Goal: Find contact information: Find contact information

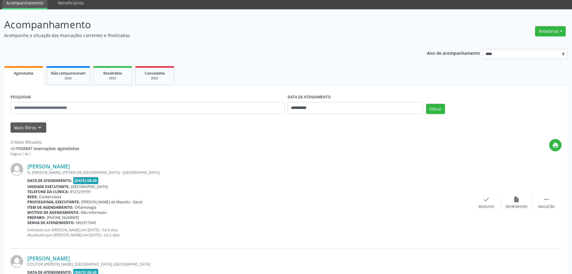
scroll to position [60, 0]
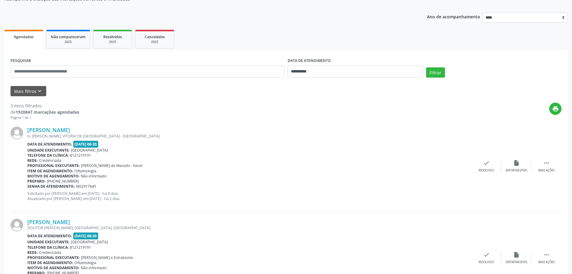
drag, startPoint x: 96, startPoint y: 130, endPoint x: 24, endPoint y: 131, distance: 72.7
click at [24, 131] on div "[PERSON_NAME] H, [PERSON_NAME], VITORIA DE [GEOGRAPHIC_DATA] - [GEOGRAPHIC_DATA…" at bounding box center [286, 166] width 551 height 92
copy div "[PERSON_NAME]"
click at [70, 129] on link "[PERSON_NAME]" at bounding box center [48, 129] width 43 height 7
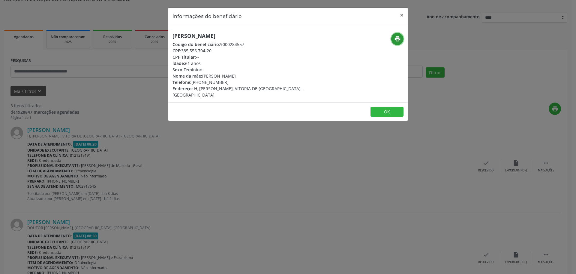
click at [397, 40] on icon "print" at bounding box center [398, 38] width 7 height 7
click at [401, 17] on button "×" at bounding box center [402, 15] width 12 height 15
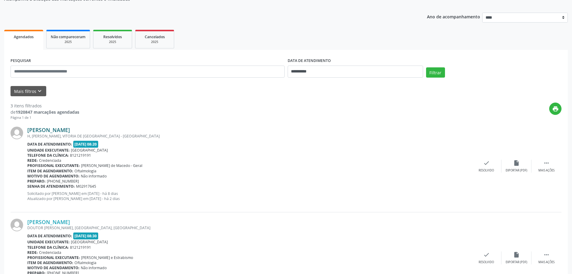
click at [70, 130] on link "[PERSON_NAME]" at bounding box center [48, 129] width 43 height 7
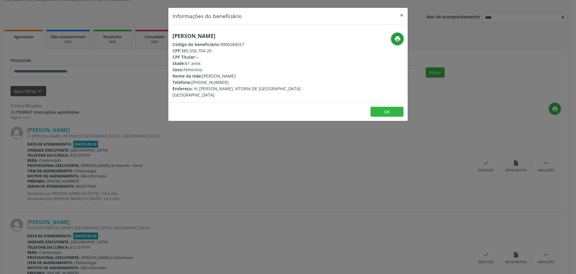
click at [398, 34] on button "print" at bounding box center [398, 39] width 12 height 12
click at [401, 16] on button "×" at bounding box center [402, 15] width 12 height 15
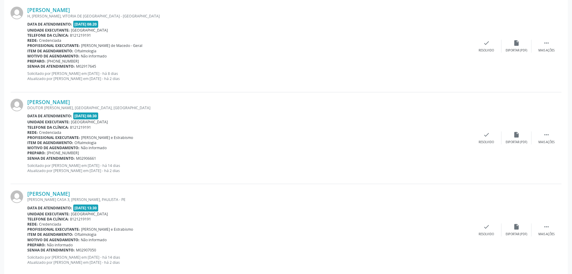
scroll to position [180, 0]
click at [67, 104] on link "[PERSON_NAME]" at bounding box center [48, 101] width 43 height 7
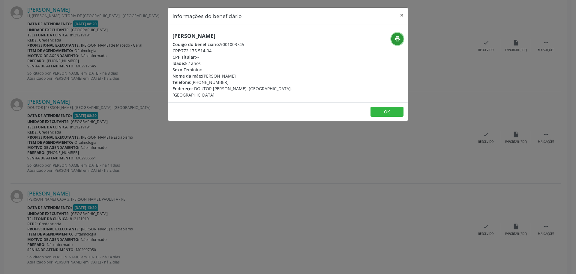
click at [401, 38] on button "print" at bounding box center [398, 39] width 12 height 12
drag, startPoint x: 173, startPoint y: 36, endPoint x: 235, endPoint y: 38, distance: 61.9
click at [235, 38] on h5 "[PERSON_NAME]" at bounding box center [248, 36] width 151 height 6
click at [402, 38] on button "print" at bounding box center [398, 39] width 12 height 12
copy h5 "[PERSON_NAME]"
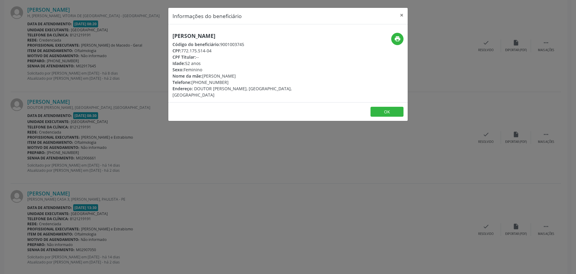
drag, startPoint x: 204, startPoint y: 76, endPoint x: 246, endPoint y: 76, distance: 41.4
click at [246, 76] on div "Nome da mãe: [PERSON_NAME]" at bounding box center [248, 76] width 151 height 6
copy div "[PERSON_NAME]"
drag, startPoint x: 183, startPoint y: 51, endPoint x: 212, endPoint y: 53, distance: 29.1
click at [212, 53] on div "CPF: 772.175.514-04" at bounding box center [248, 50] width 151 height 6
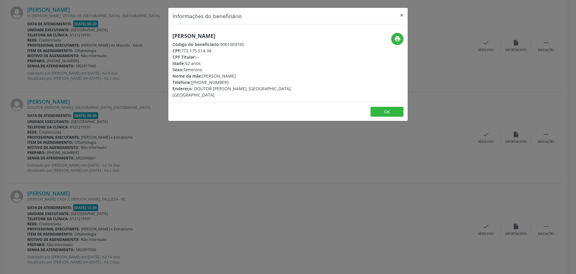
copy div "772.175.514-04"
drag, startPoint x: 192, startPoint y: 83, endPoint x: 225, endPoint y: 83, distance: 33.0
click at [225, 83] on div "Telefone: [PHONE_NUMBER]" at bounding box center [248, 82] width 151 height 6
copy div "[PHONE_NUMBER]"
click at [401, 13] on button "×" at bounding box center [402, 15] width 12 height 15
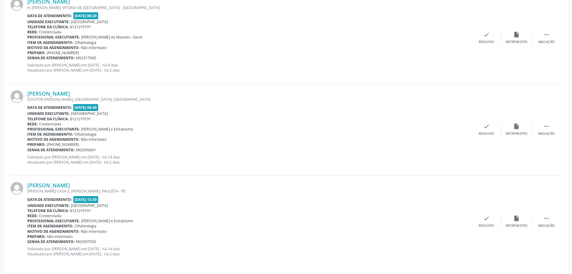
scroll to position [192, 0]
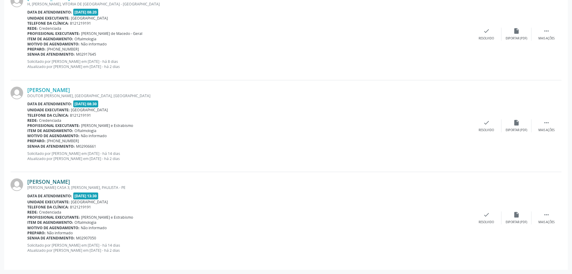
click at [70, 183] on link "[PERSON_NAME]" at bounding box center [48, 181] width 43 height 7
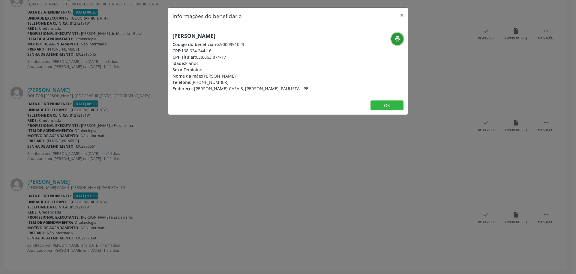
click at [393, 39] on button "print" at bounding box center [398, 39] width 12 height 12
drag, startPoint x: 173, startPoint y: 35, endPoint x: 270, endPoint y: 36, distance: 97.6
click at [270, 36] on h5 "[PERSON_NAME]" at bounding box center [241, 36] width 136 height 6
copy h5 "[PERSON_NAME]"
click at [204, 81] on div "Telefone: [PHONE_NUMBER]" at bounding box center [241, 82] width 136 height 6
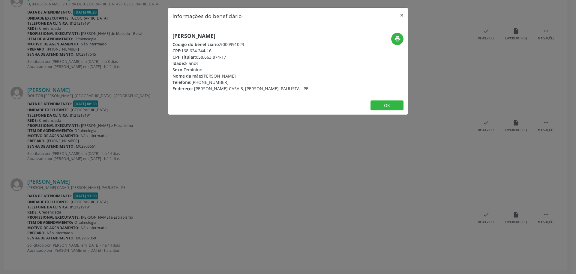
click at [204, 81] on div "Telefone: [PHONE_NUMBER]" at bounding box center [241, 82] width 136 height 6
click at [193, 83] on div "Telefone: [PHONE_NUMBER]" at bounding box center [241, 82] width 136 height 6
drag, startPoint x: 192, startPoint y: 82, endPoint x: 232, endPoint y: 82, distance: 39.3
click at [232, 82] on div "Telefone: [PHONE_NUMBER]" at bounding box center [241, 82] width 136 height 6
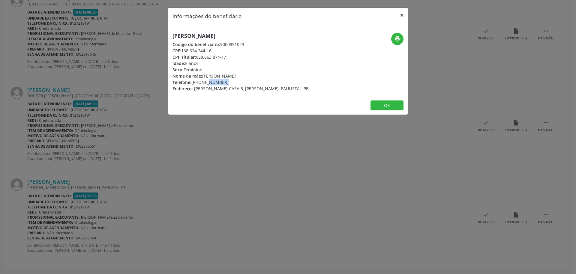
click at [401, 16] on button "×" at bounding box center [402, 15] width 12 height 15
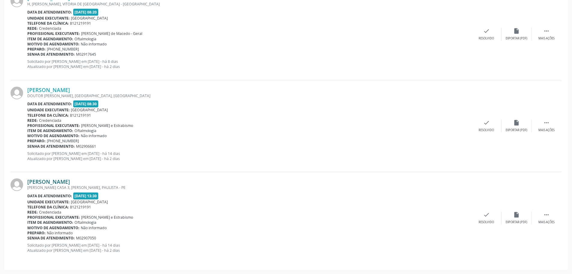
click at [70, 182] on link "[PERSON_NAME]" at bounding box center [48, 181] width 43 height 7
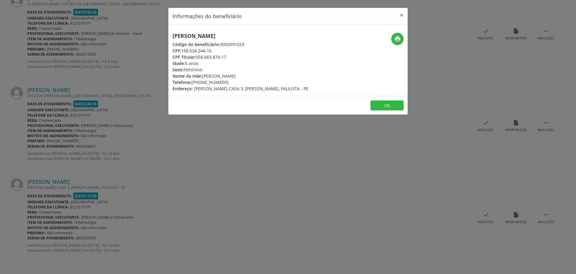
drag, startPoint x: 192, startPoint y: 82, endPoint x: 228, endPoint y: 82, distance: 36.0
click at [228, 82] on div "Telefone: [PHONE_NUMBER]" at bounding box center [241, 82] width 136 height 6
copy div "[PHONE_NUMBER]"
click at [403, 12] on button "×" at bounding box center [402, 15] width 12 height 15
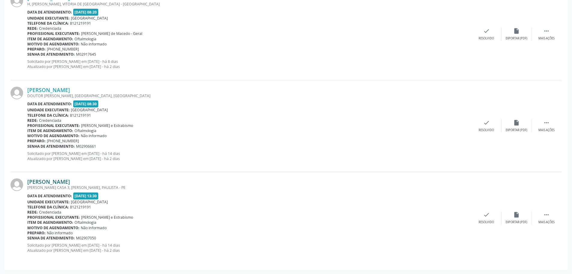
drag, startPoint x: 109, startPoint y: 182, endPoint x: 28, endPoint y: 183, distance: 81.4
click at [28, 183] on div "[PERSON_NAME]" at bounding box center [249, 181] width 444 height 7
copy link "[PERSON_NAME]"
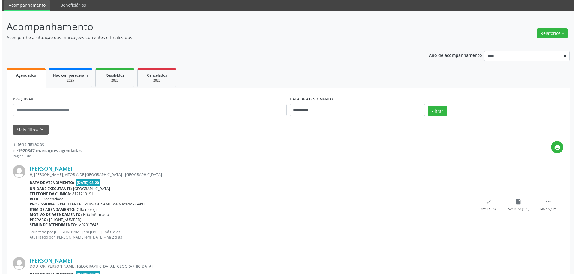
scroll to position [0, 0]
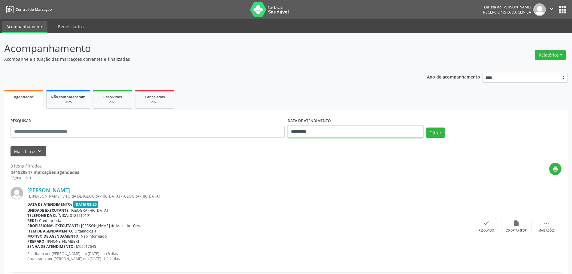
click at [342, 132] on input "**********" at bounding box center [355, 132] width 135 height 12
click at [374, 177] on span "13" at bounding box center [373, 175] width 12 height 12
type input "**********"
click at [374, 176] on span "13" at bounding box center [373, 175] width 12 height 12
click at [441, 133] on button "Filtrar" at bounding box center [435, 132] width 19 height 10
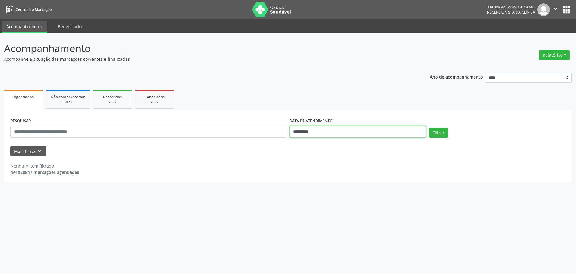
click at [345, 130] on input "**********" at bounding box center [358, 132] width 137 height 12
